Goal: Information Seeking & Learning: Learn about a topic

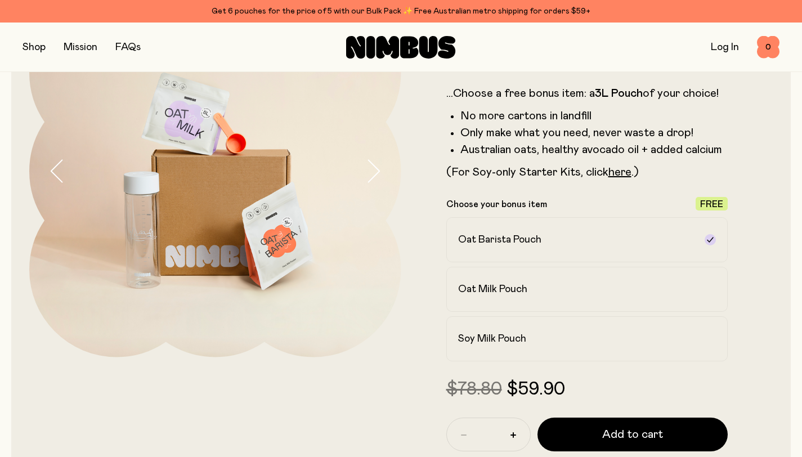
scroll to position [117, 0]
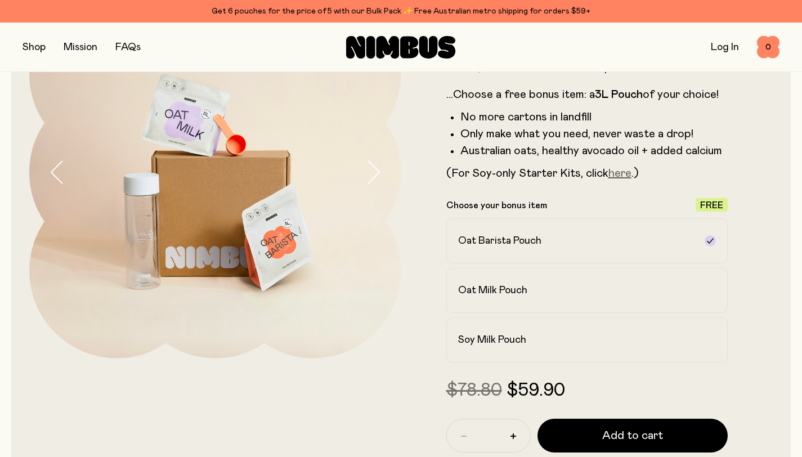
click at [623, 175] on link "here" at bounding box center [620, 173] width 23 height 11
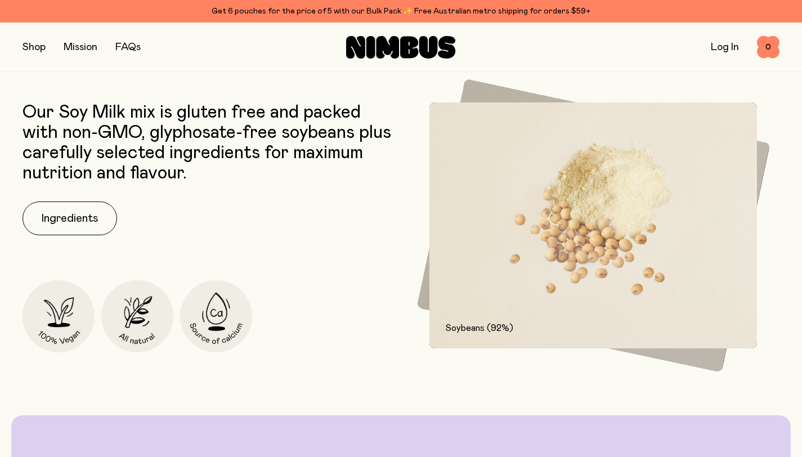
scroll to position [1385, 0]
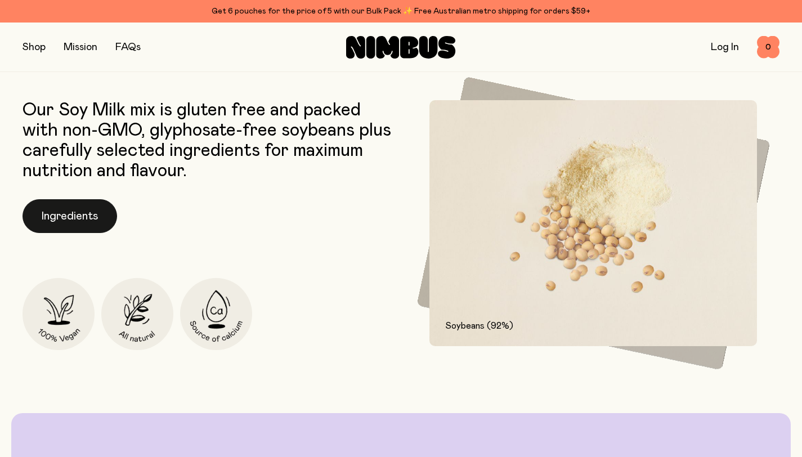
click at [86, 216] on button "Ingredients" at bounding box center [70, 216] width 95 height 34
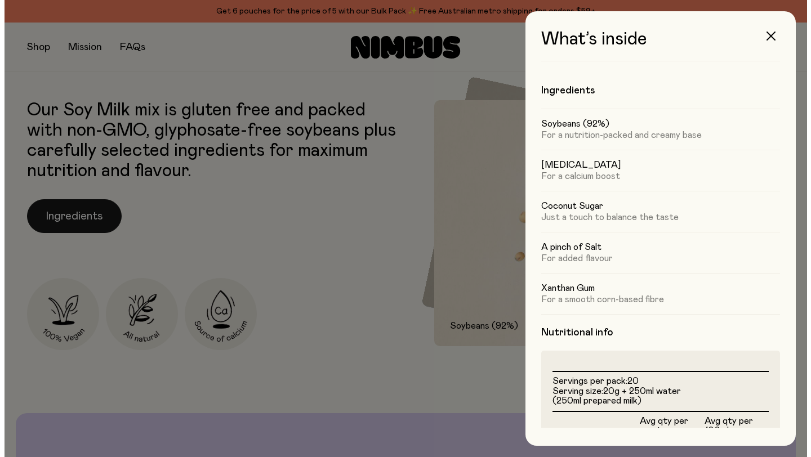
scroll to position [0, 0]
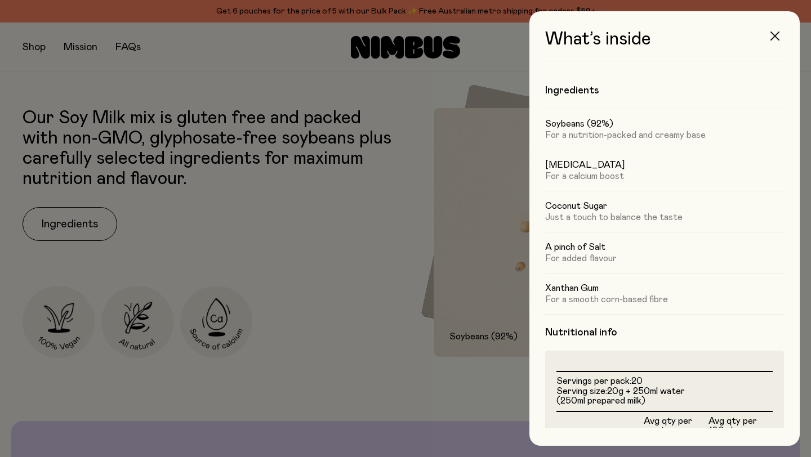
click at [776, 35] on icon "button" at bounding box center [774, 36] width 9 height 9
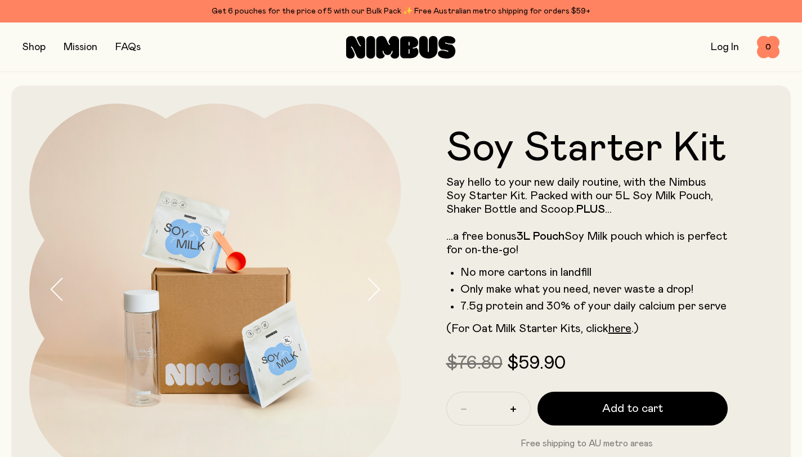
click at [128, 44] on link "FAQs" at bounding box center [127, 47] width 25 height 10
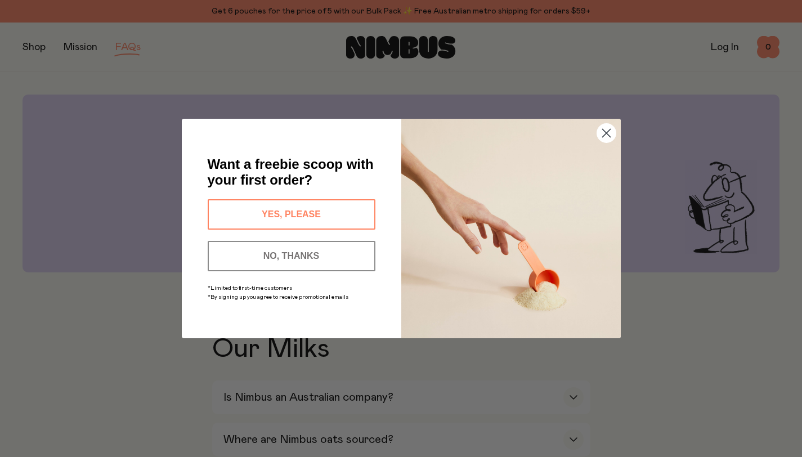
click at [605, 138] on circle "Close dialog" at bounding box center [606, 133] width 19 height 19
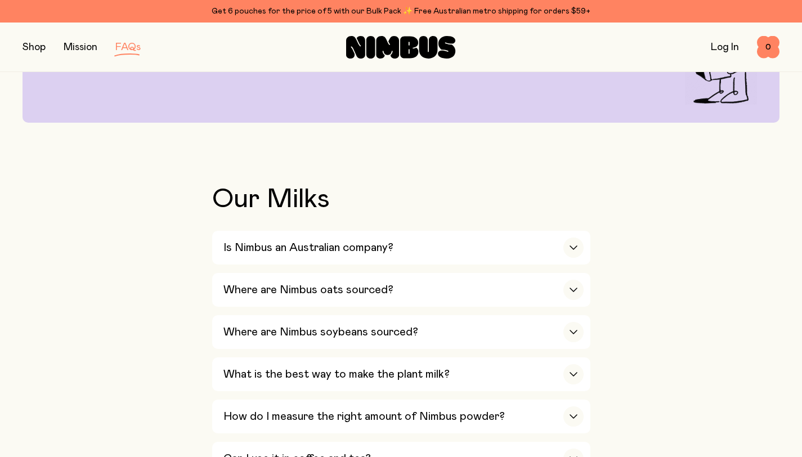
scroll to position [341, 0]
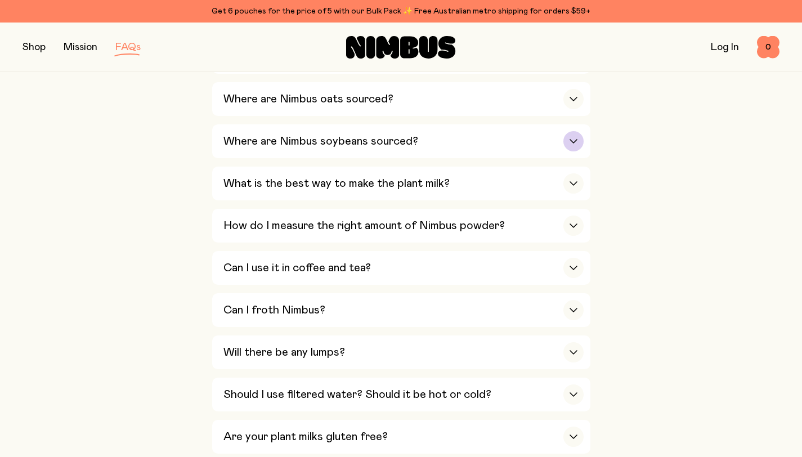
click at [575, 142] on icon "button" at bounding box center [573, 141] width 9 height 5
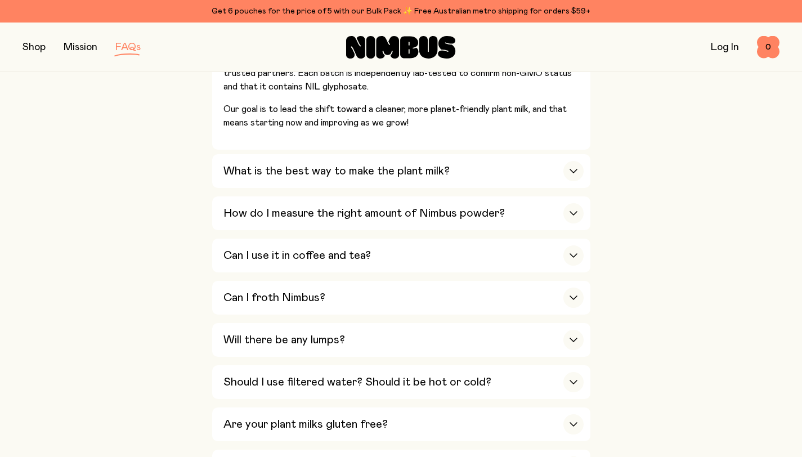
scroll to position [572, 0]
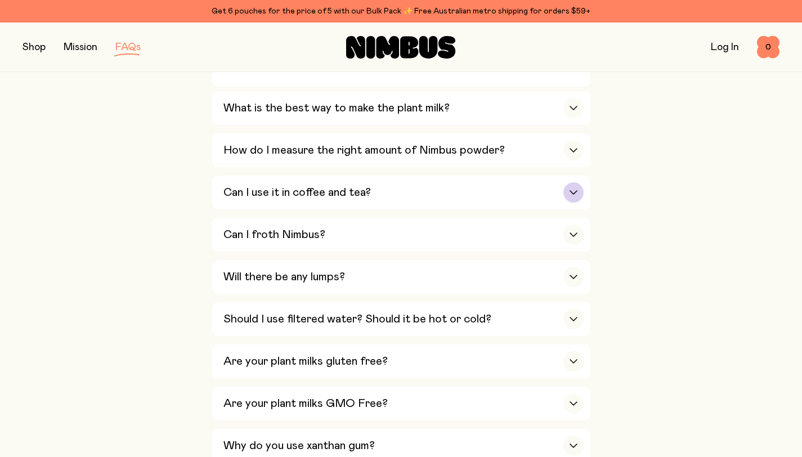
click at [571, 189] on div "button" at bounding box center [573, 192] width 20 height 20
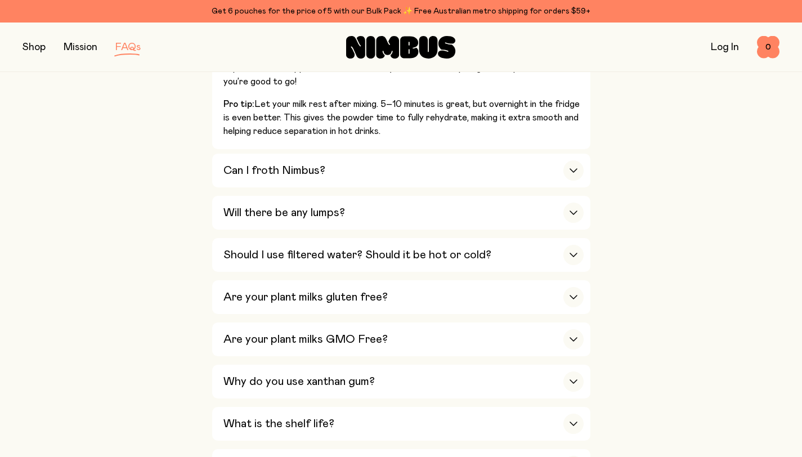
scroll to position [673, 0]
click at [574, 214] on icon "button" at bounding box center [573, 212] width 7 height 3
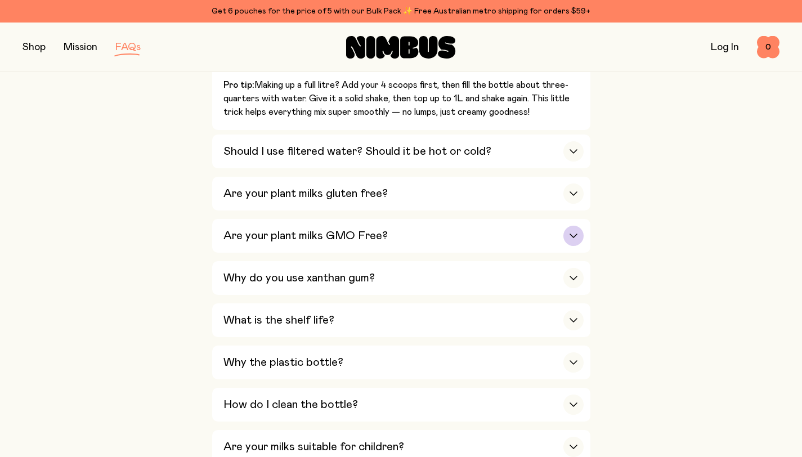
scroll to position [731, 0]
click at [572, 278] on icon "button" at bounding box center [573, 277] width 9 height 5
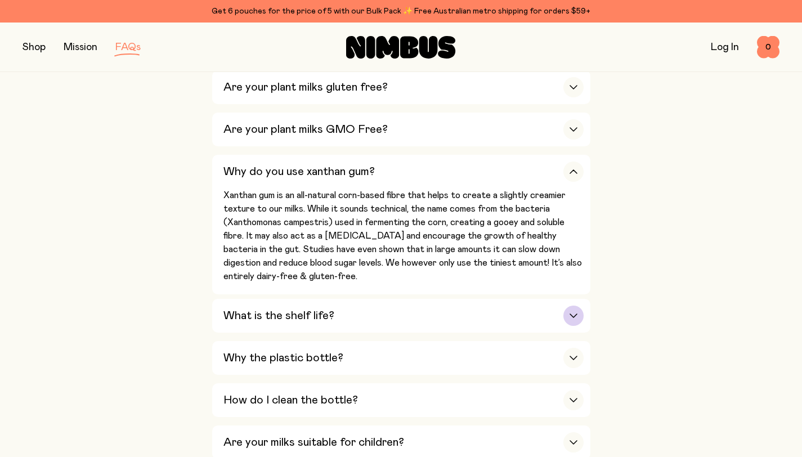
scroll to position [795, 0]
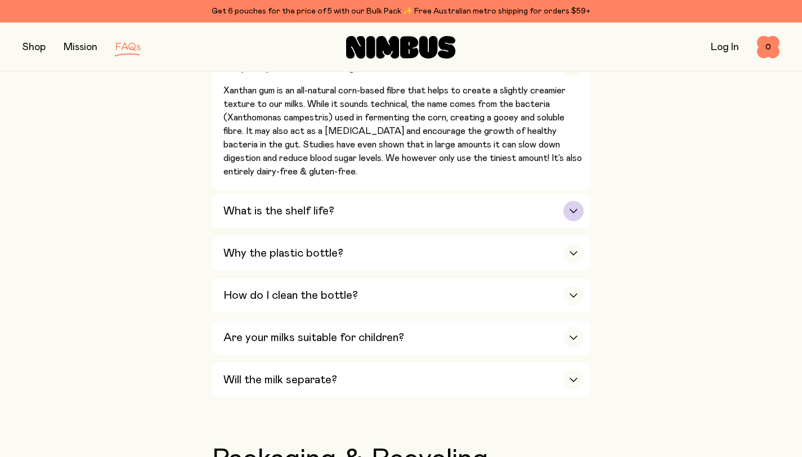
click at [574, 213] on icon "button" at bounding box center [573, 210] width 7 height 3
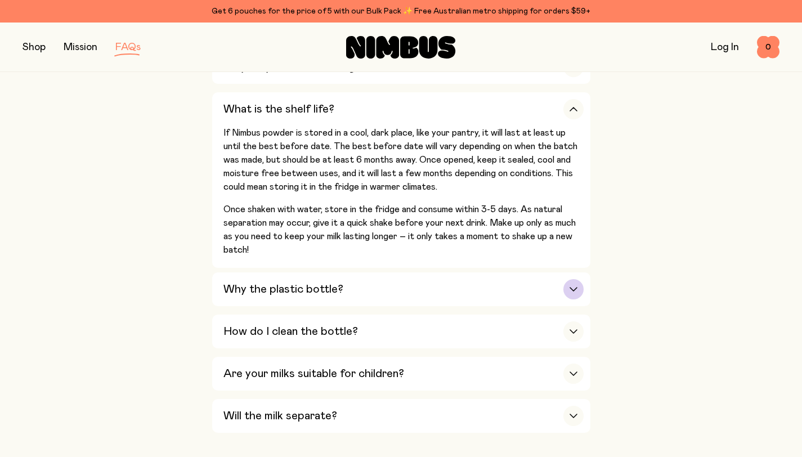
click at [573, 292] on icon "button" at bounding box center [573, 289] width 9 height 5
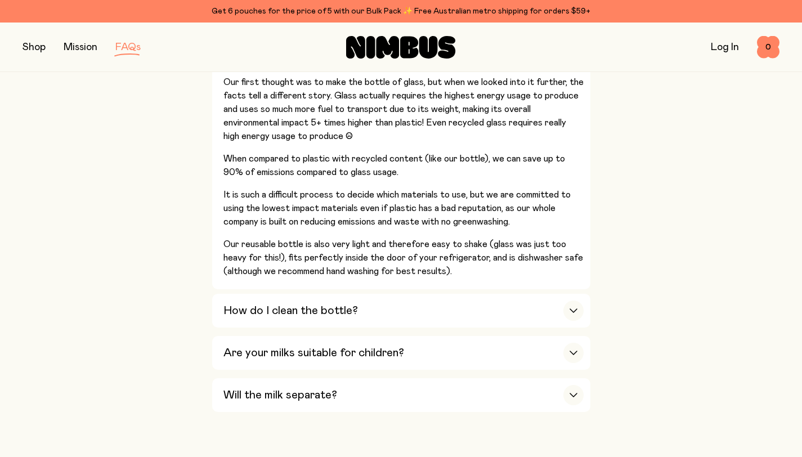
scroll to position [1015, 0]
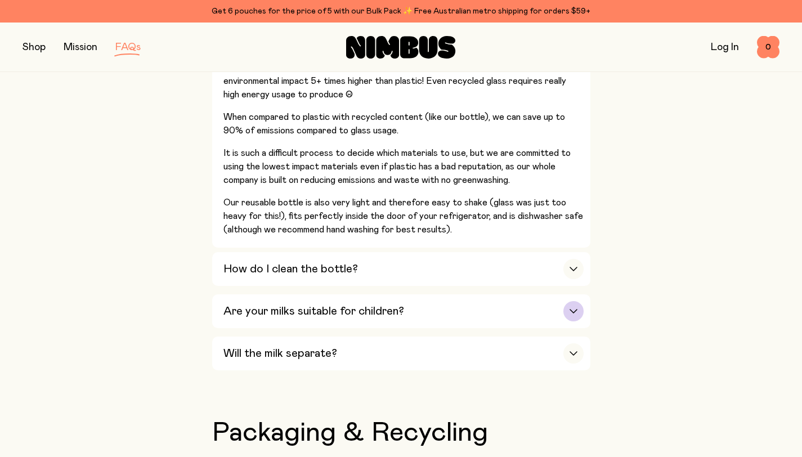
click at [573, 314] on icon "button" at bounding box center [573, 311] width 9 height 5
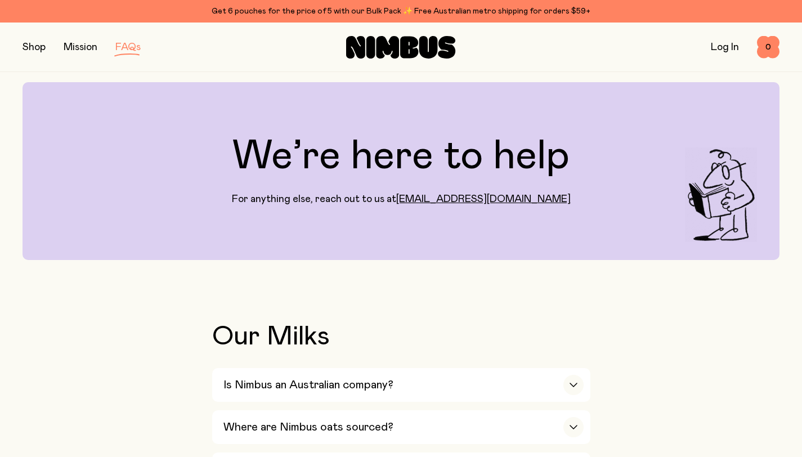
scroll to position [271, 0]
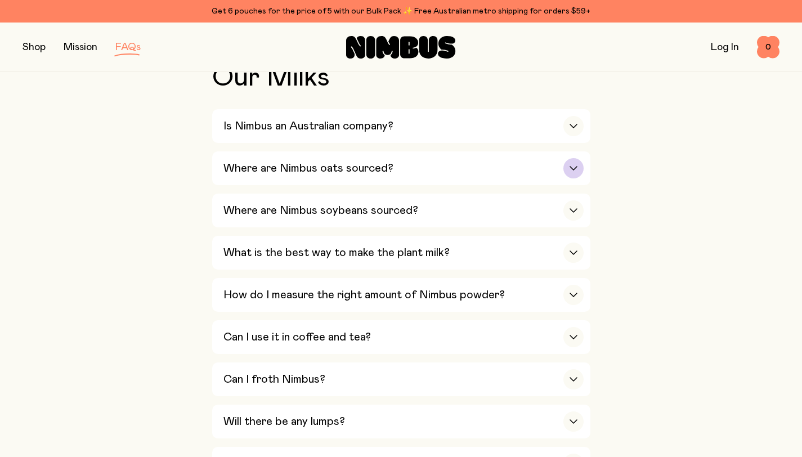
click at [571, 170] on icon "button" at bounding box center [573, 168] width 9 height 5
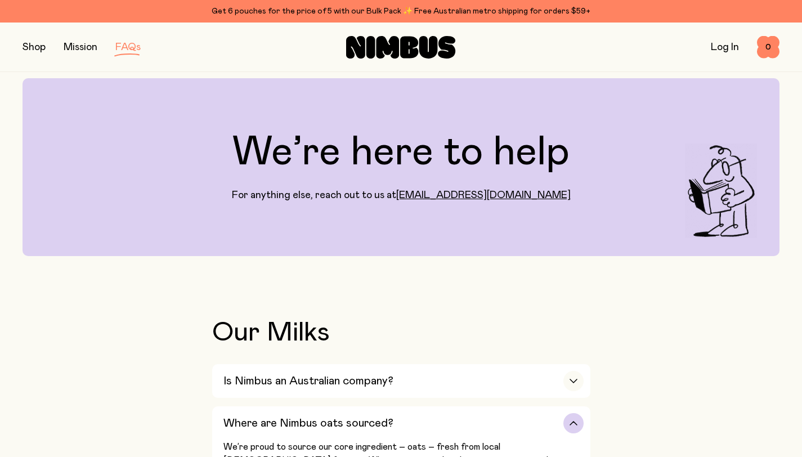
scroll to position [0, 0]
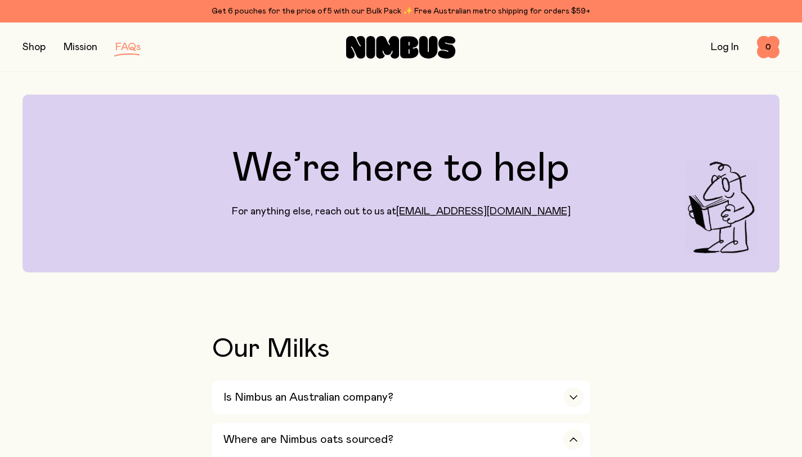
click at [35, 46] on button "button" at bounding box center [34, 47] width 23 height 16
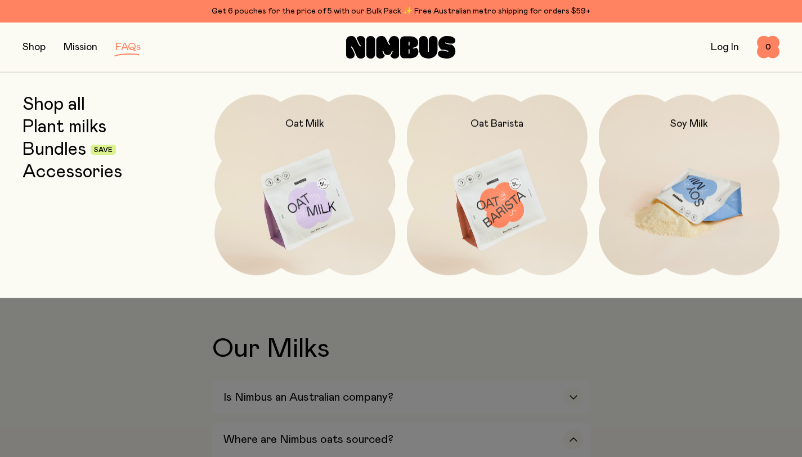
click at [707, 206] on img at bounding box center [689, 201] width 181 height 212
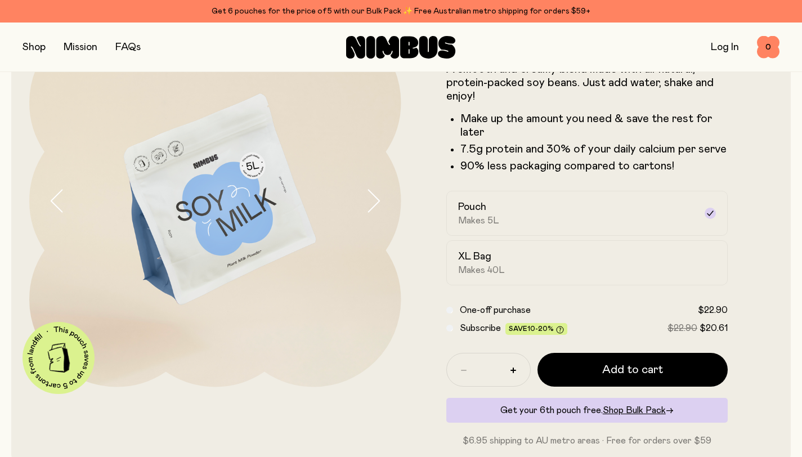
scroll to position [71, 0]
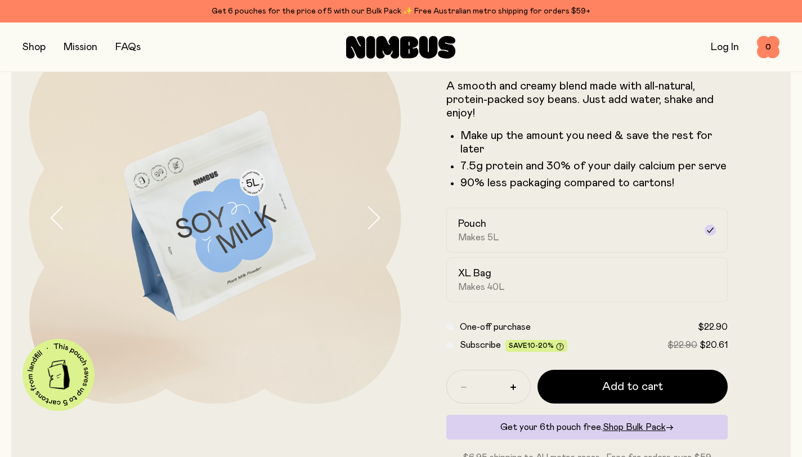
click at [377, 219] on icon "button" at bounding box center [373, 218] width 11 height 22
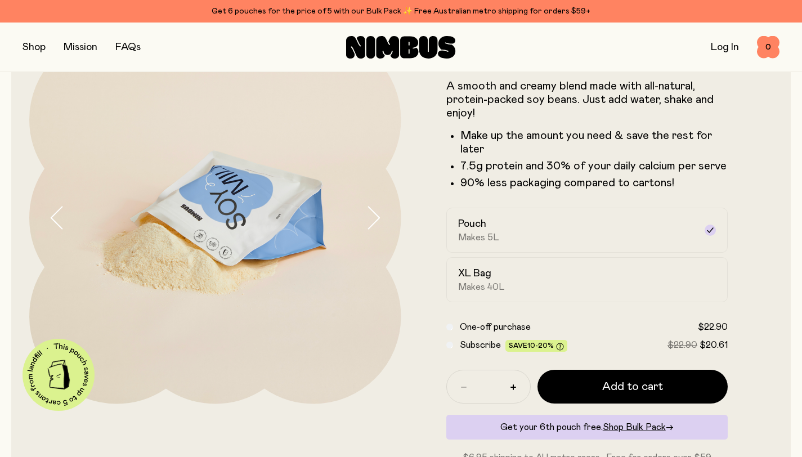
click at [377, 220] on icon "button" at bounding box center [373, 218] width 16 height 24
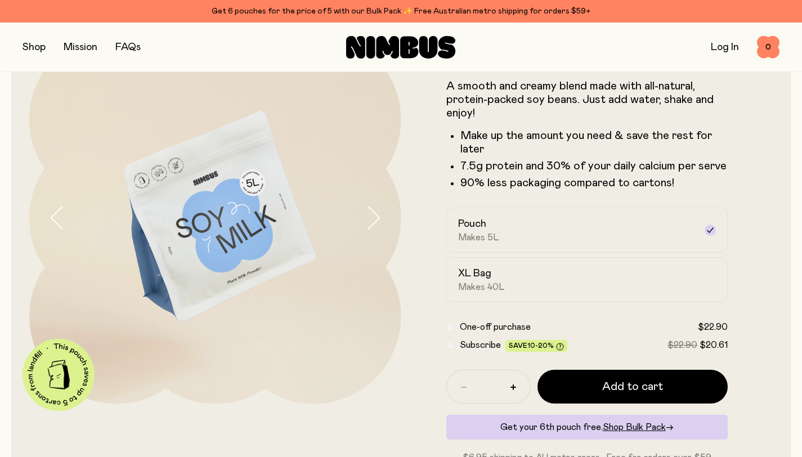
click at [377, 221] on icon "button" at bounding box center [373, 218] width 16 height 24
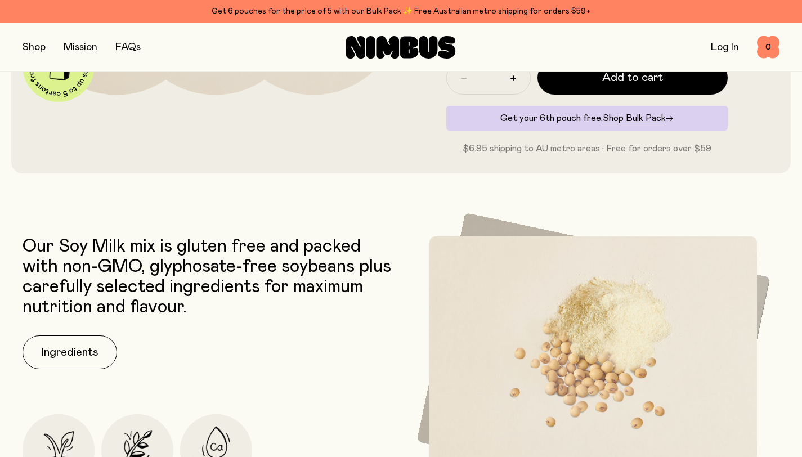
scroll to position [431, 0]
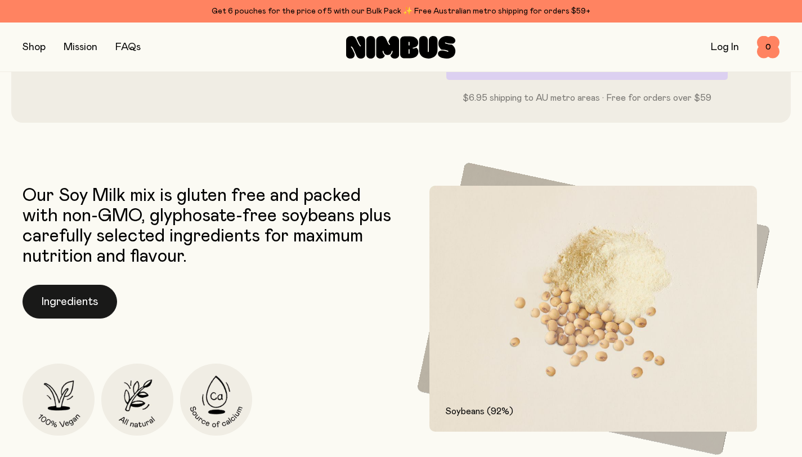
click at [80, 308] on button "Ingredients" at bounding box center [70, 302] width 95 height 34
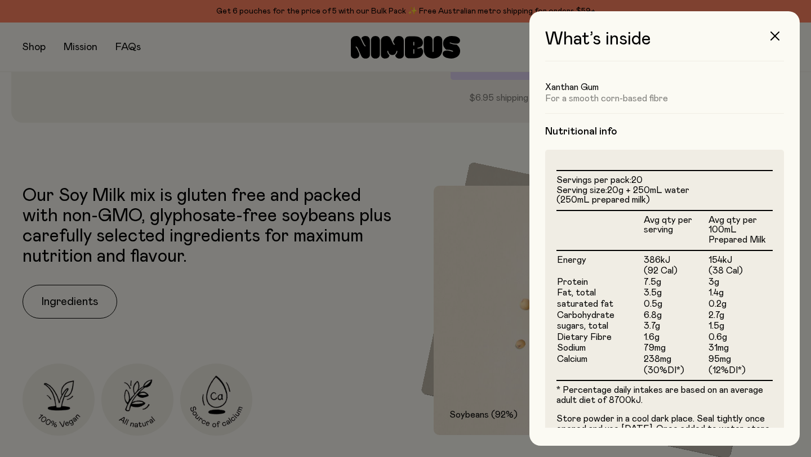
scroll to position [272, 0]
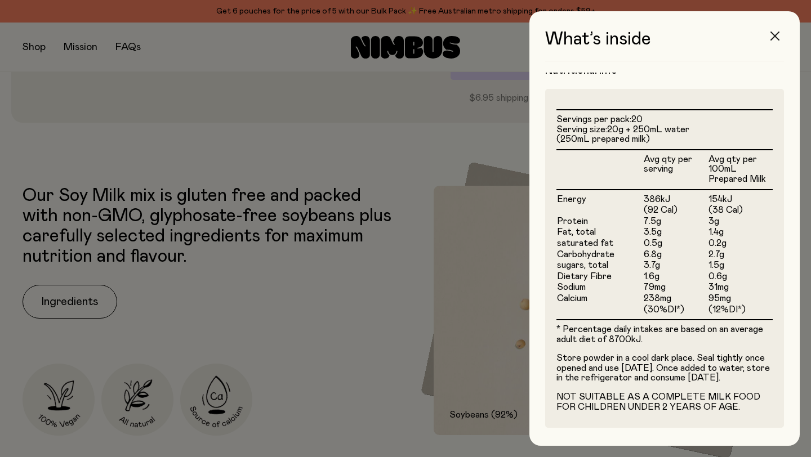
click at [773, 37] on icon "button" at bounding box center [774, 36] width 9 height 9
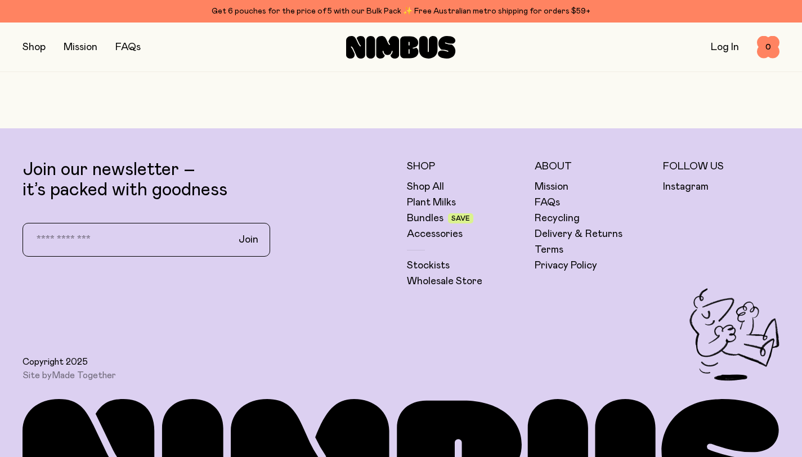
scroll to position [2806, 0]
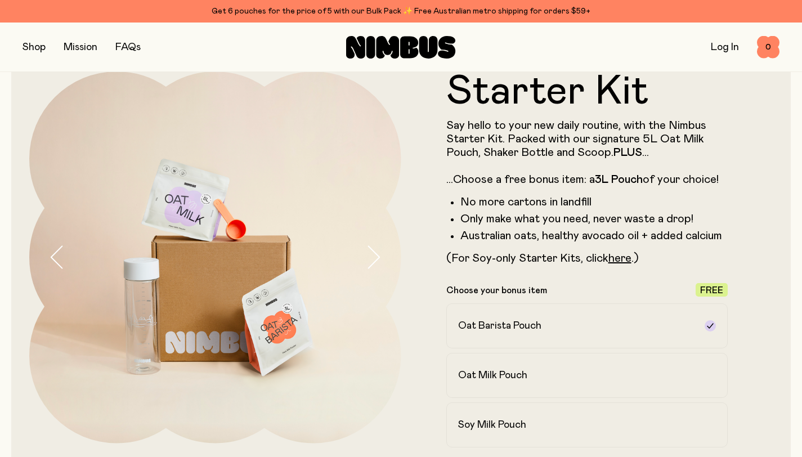
scroll to position [24, 0]
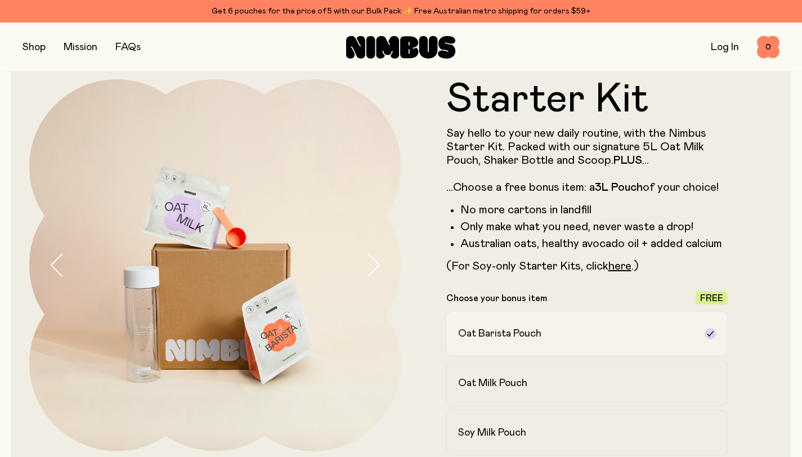
click at [711, 333] on icon at bounding box center [710, 333] width 6 height 5
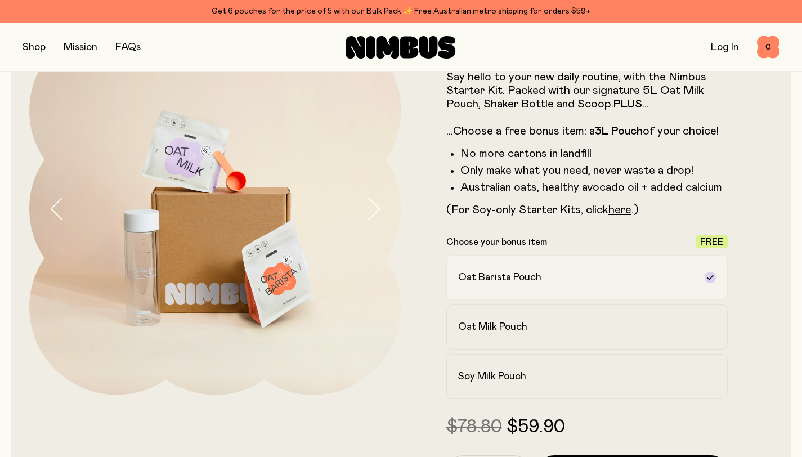
scroll to position [81, 0]
drag, startPoint x: 520, startPoint y: 377, endPoint x: 526, endPoint y: 374, distance: 6.8
click at [520, 377] on h2 "Soy Milk Pouch" at bounding box center [492, 376] width 68 height 14
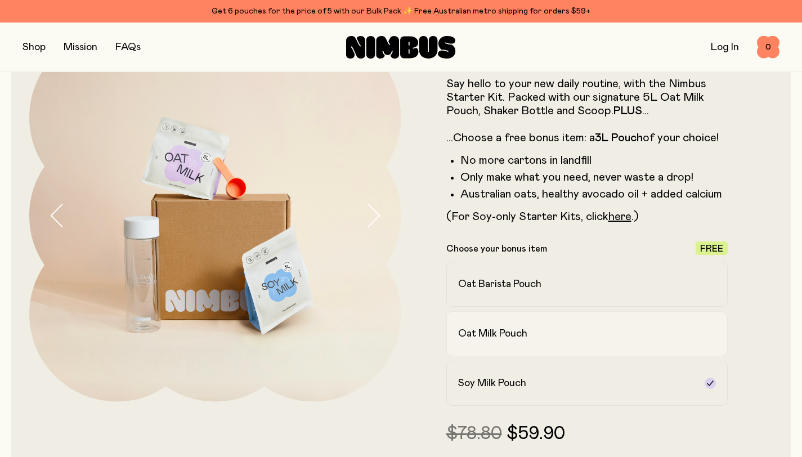
scroll to position [72, 0]
